Goal: Task Accomplishment & Management: Use online tool/utility

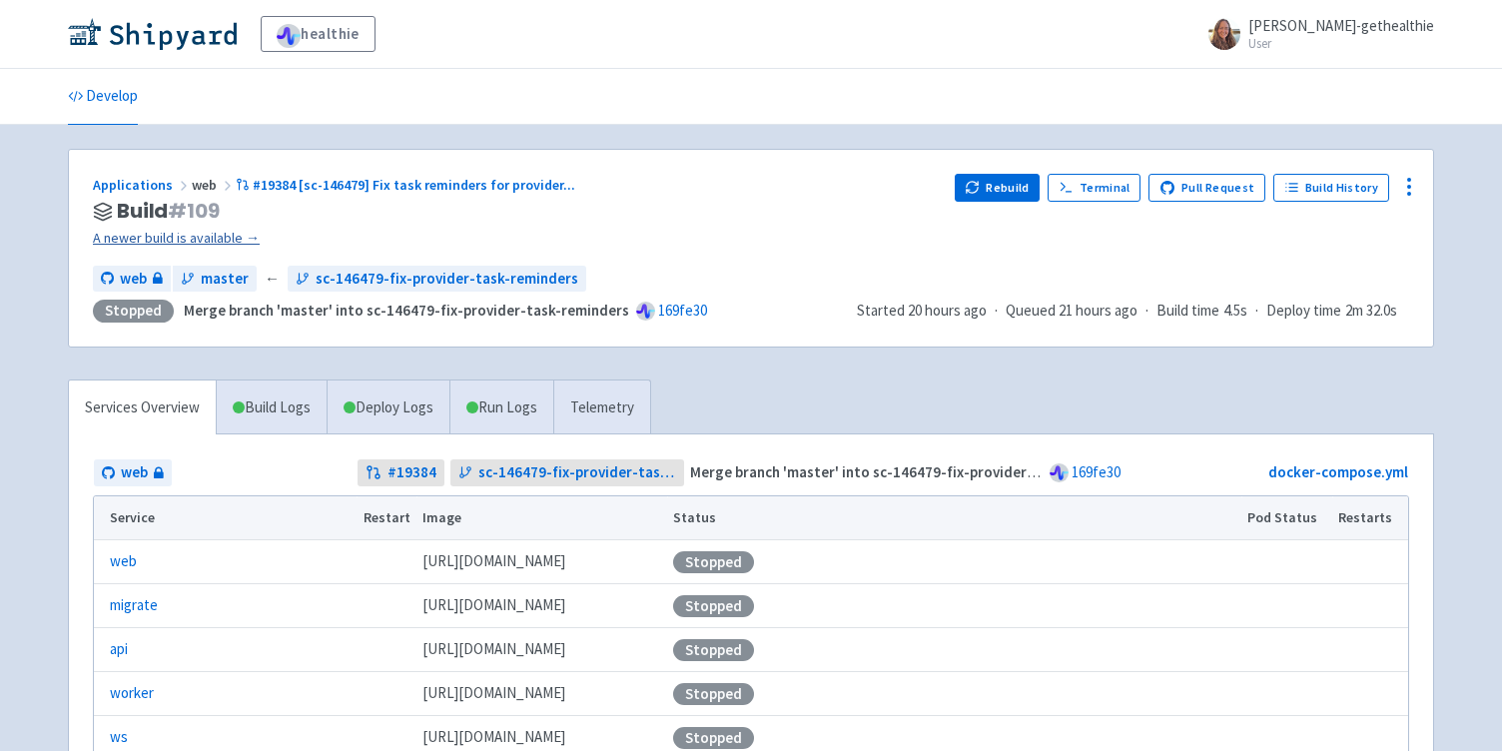
click at [202, 239] on link "A newer build is available →" at bounding box center [516, 238] width 846 height 23
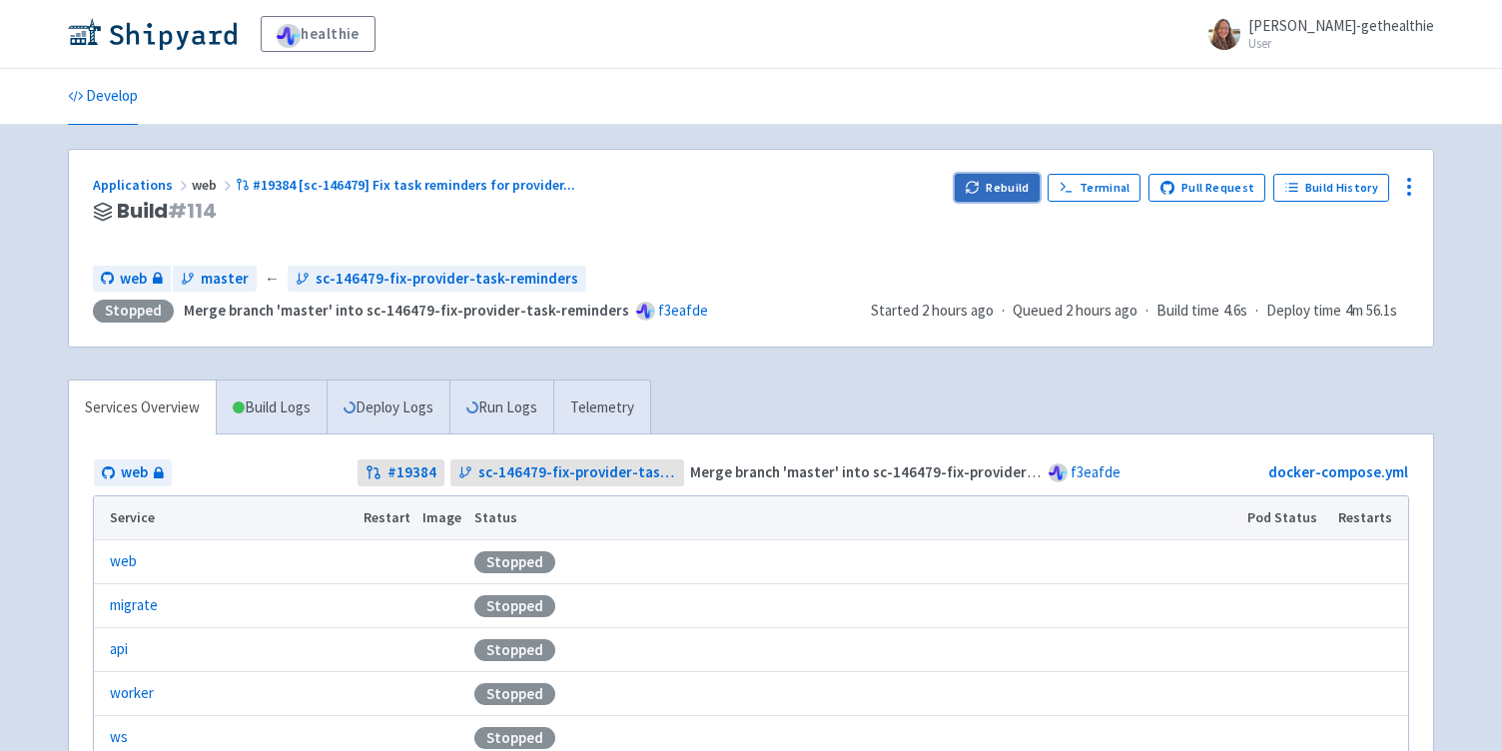
click at [1002, 182] on button "Rebuild" at bounding box center [998, 188] width 86 height 28
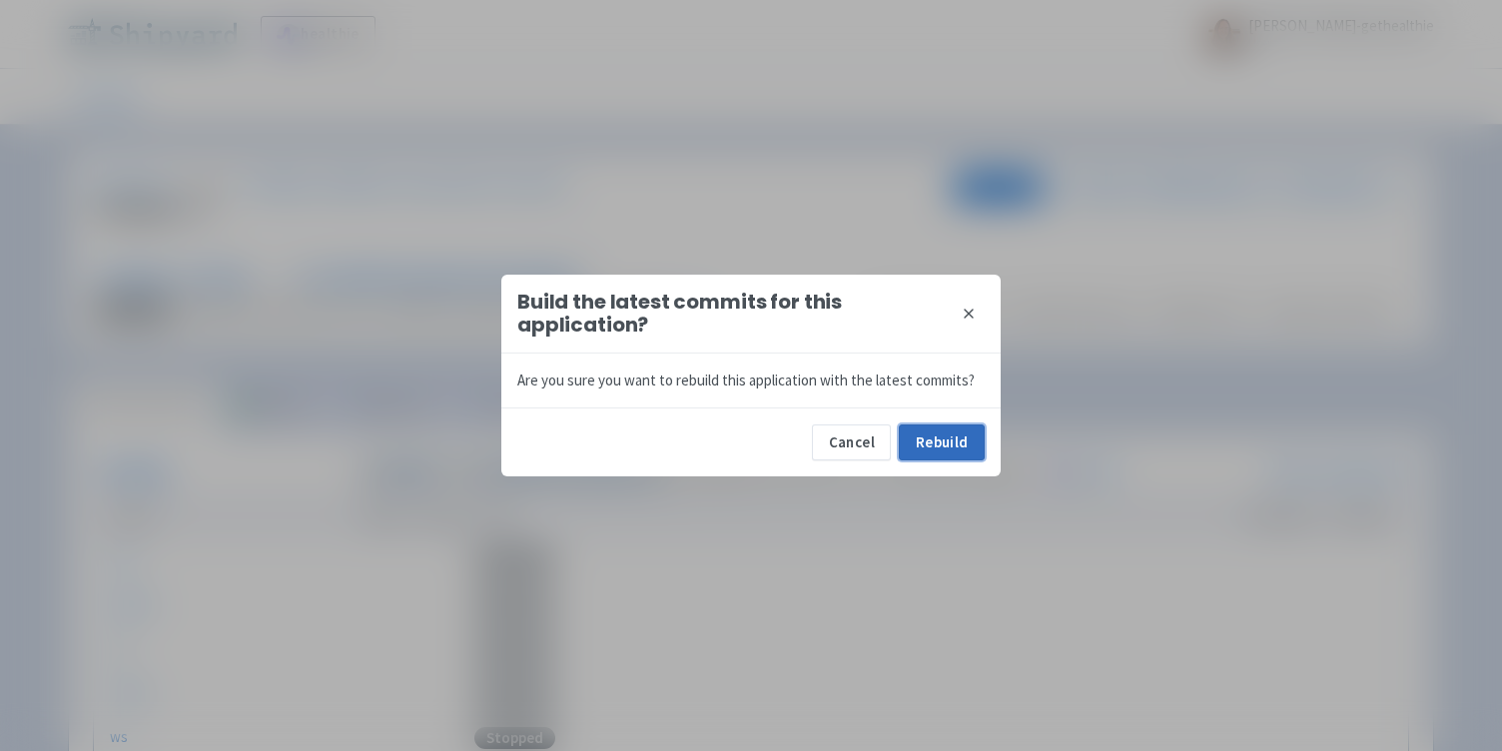
click at [944, 441] on button "Rebuild" at bounding box center [942, 443] width 86 height 36
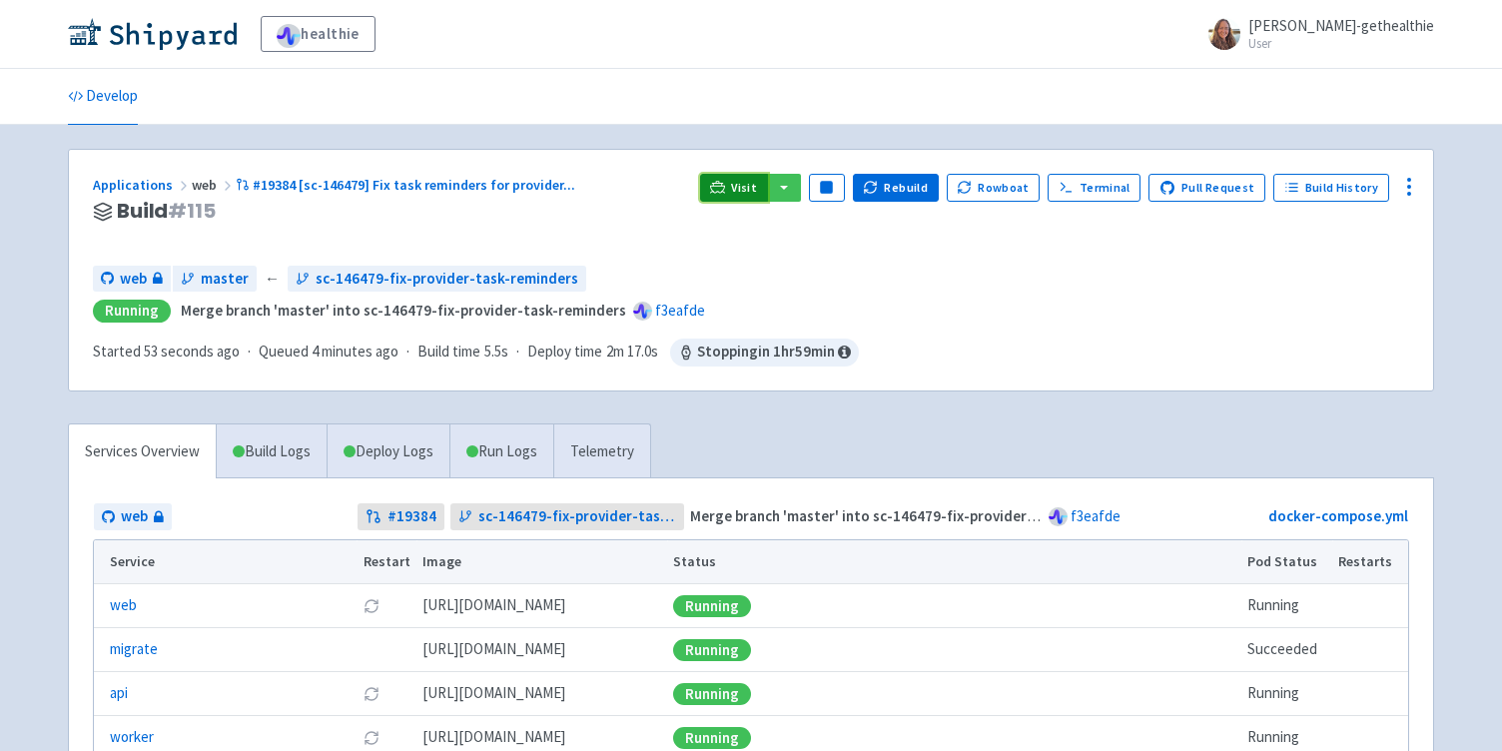
click at [749, 192] on span "Visit" at bounding box center [744, 188] width 26 height 16
